Goal: Task Accomplishment & Management: Use online tool/utility

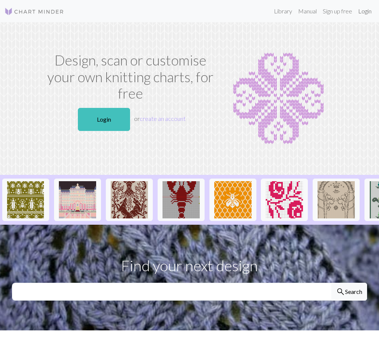
click at [362, 16] on link "Login" at bounding box center [364, 11] width 19 height 15
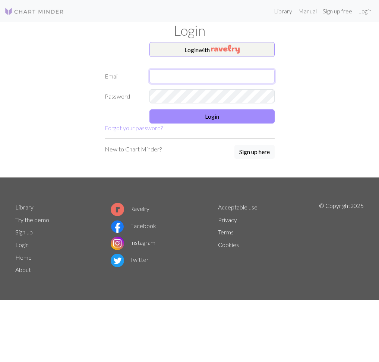
type input "[EMAIL_ADDRESS][DOMAIN_NAME]"
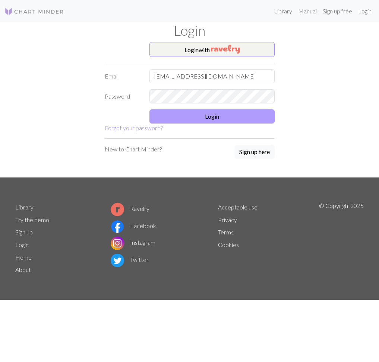
click at [200, 113] on button "Login" at bounding box center [211, 116] width 125 height 14
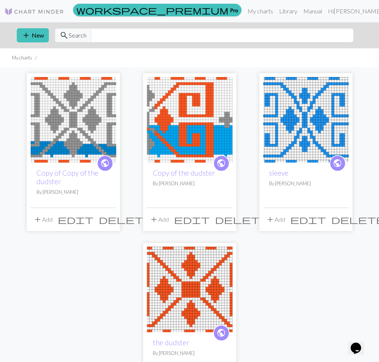
click at [177, 133] on img at bounding box center [190, 120] width 86 height 86
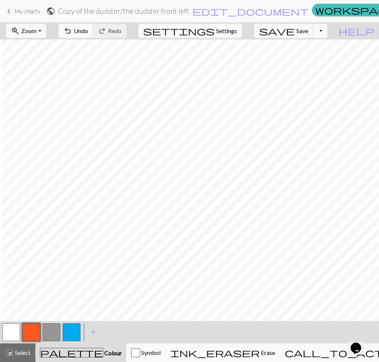
scroll to position [0, 353]
click at [295, 33] on span "save" at bounding box center [277, 31] width 36 height 10
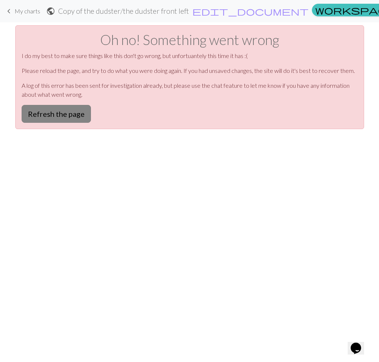
click at [50, 112] on button "Refresh the page" at bounding box center [56, 114] width 69 height 18
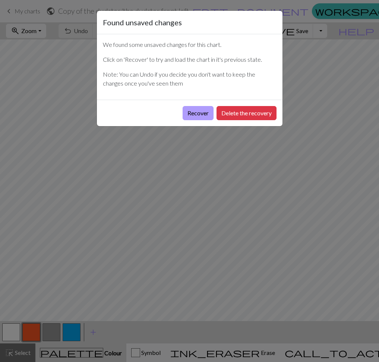
click at [195, 117] on button "Recover" at bounding box center [197, 113] width 31 height 14
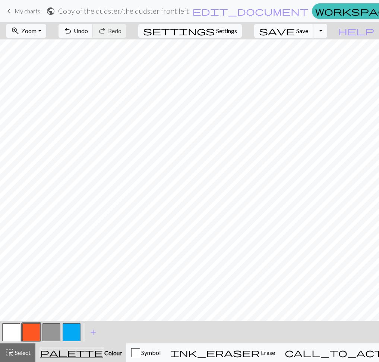
click at [307, 34] on button "save Save Save" at bounding box center [283, 31] width 59 height 14
